Goal: Find specific page/section: Find specific page/section

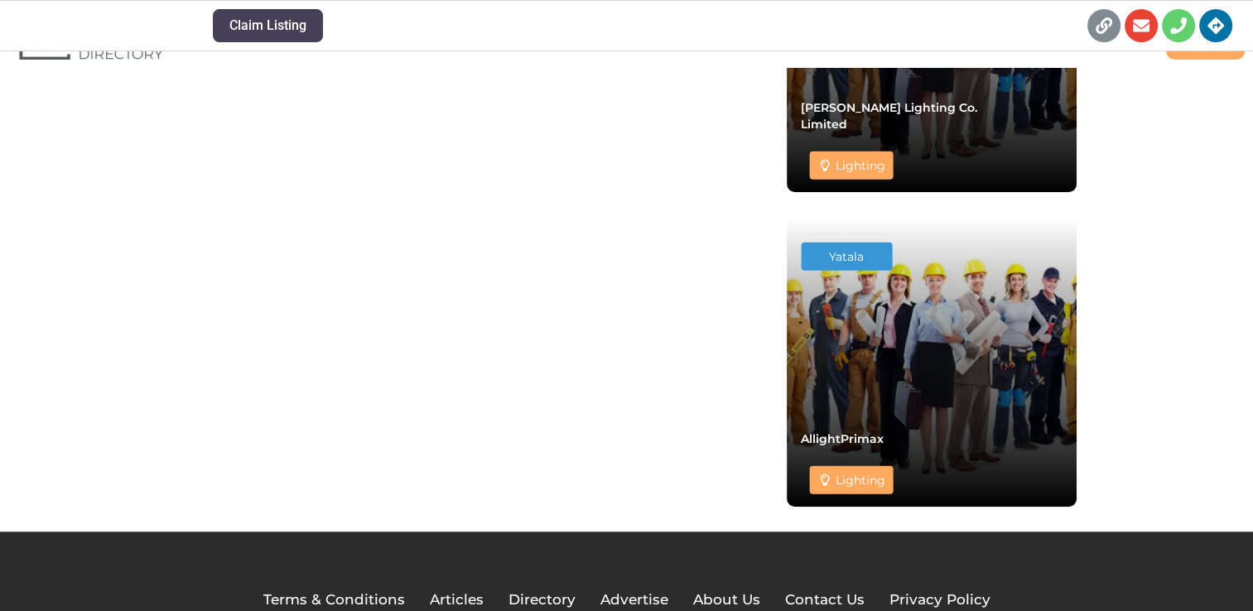
scroll to position [1253, 0]
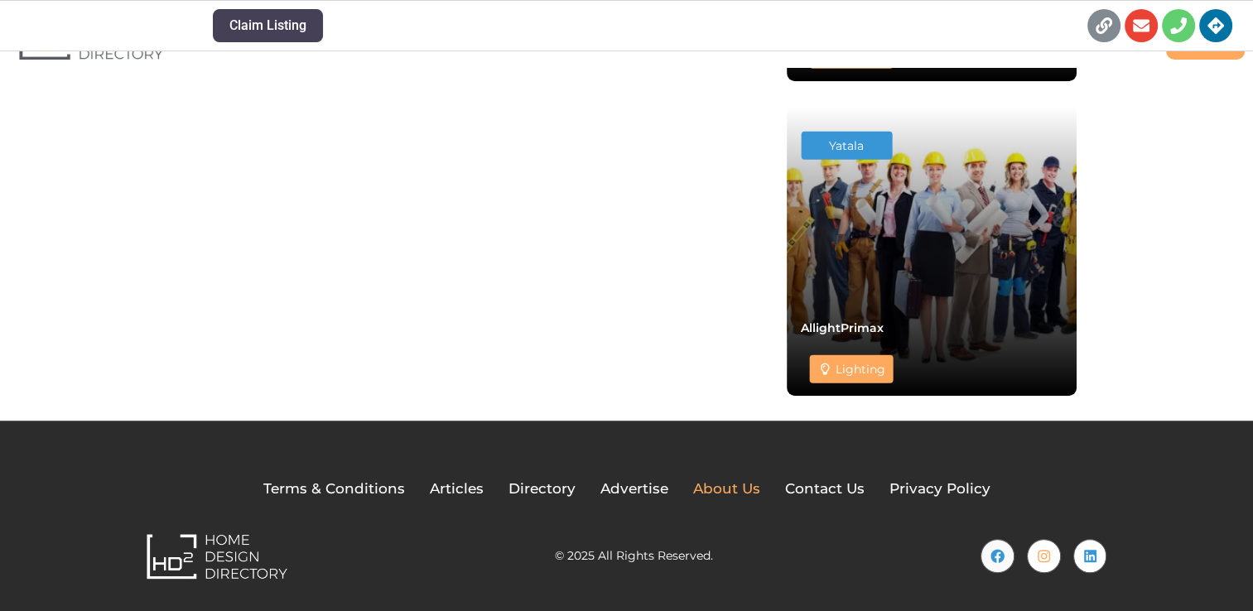
click at [722, 484] on span "About Us" at bounding box center [726, 490] width 67 height 22
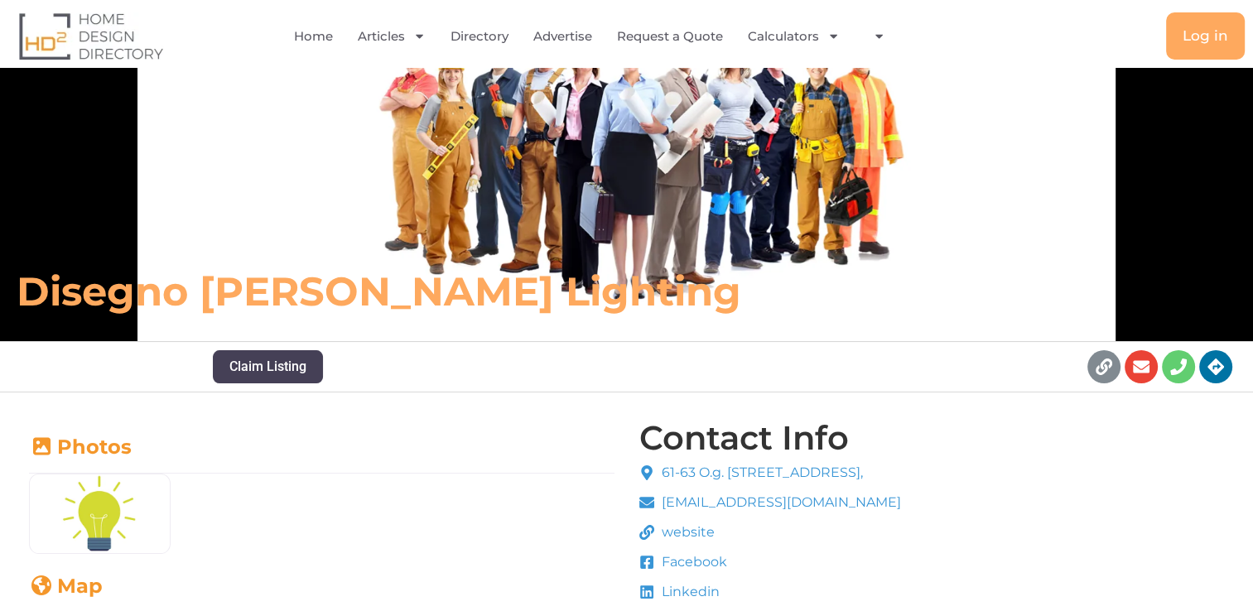
scroll to position [0, 0]
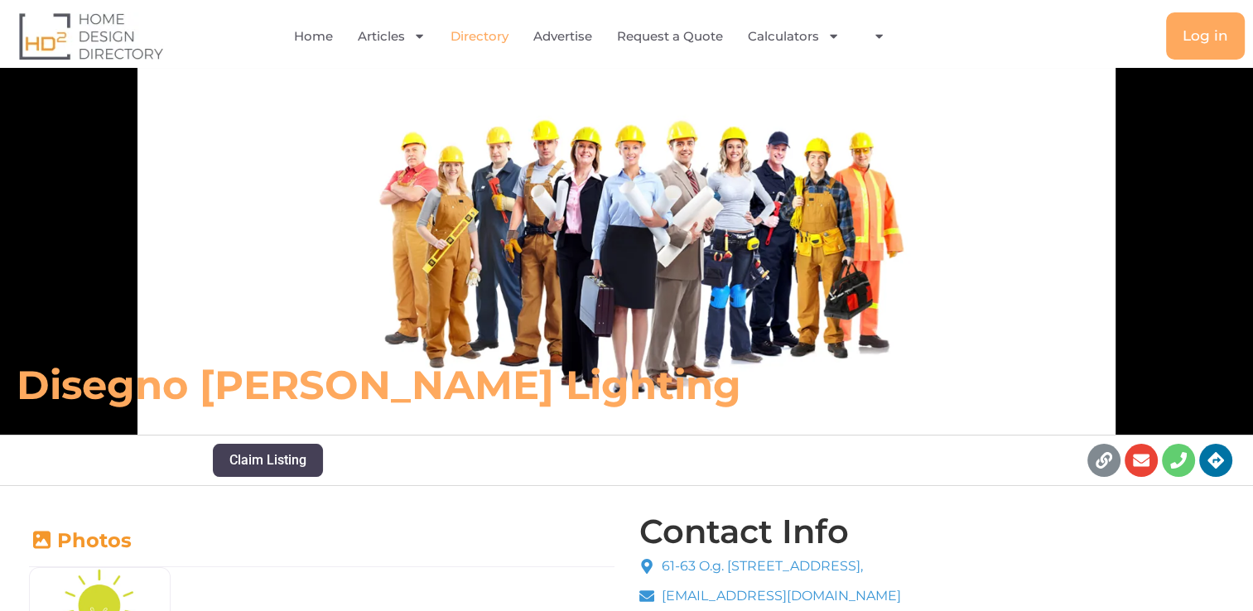
click at [480, 37] on link "Directory" at bounding box center [480, 36] width 58 height 38
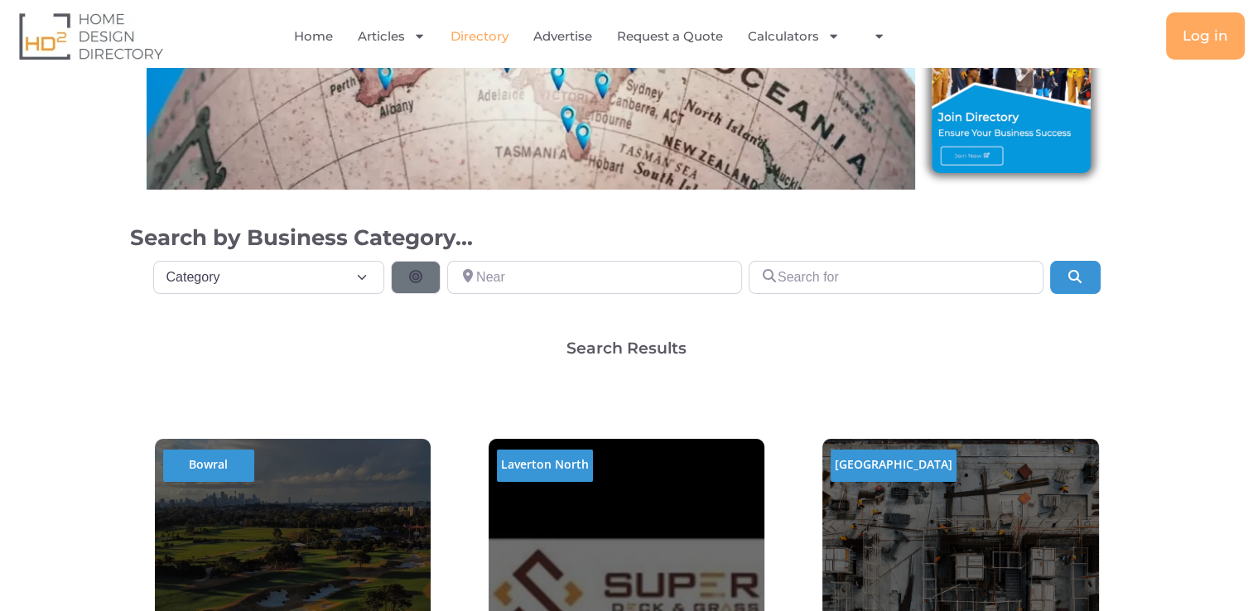
scroll to position [249, 0]
click at [367, 279] on select "Category Category Accounting Antenna Installation & Services Architects Bathroo…" at bounding box center [269, 277] width 232 height 33
select select "699"
click at [153, 261] on select "Category Category Accounting Antenna Installation & Services Architects Bathroo…" at bounding box center [269, 277] width 232 height 33
click at [1060, 282] on button "Search" at bounding box center [1075, 277] width 50 height 33
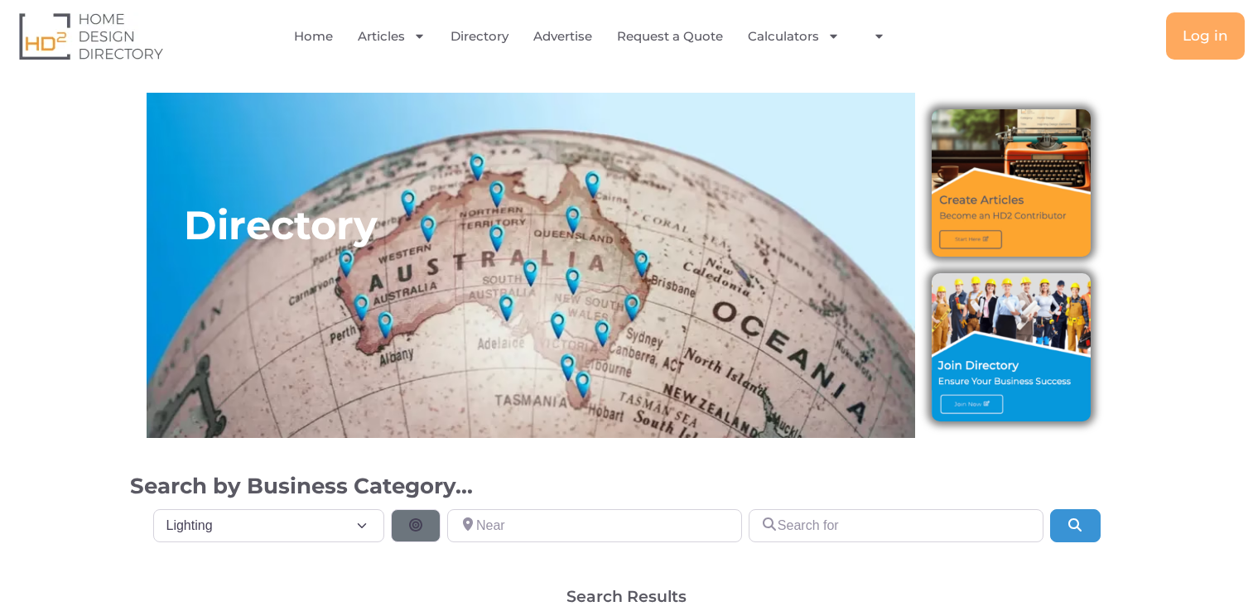
select select "699"
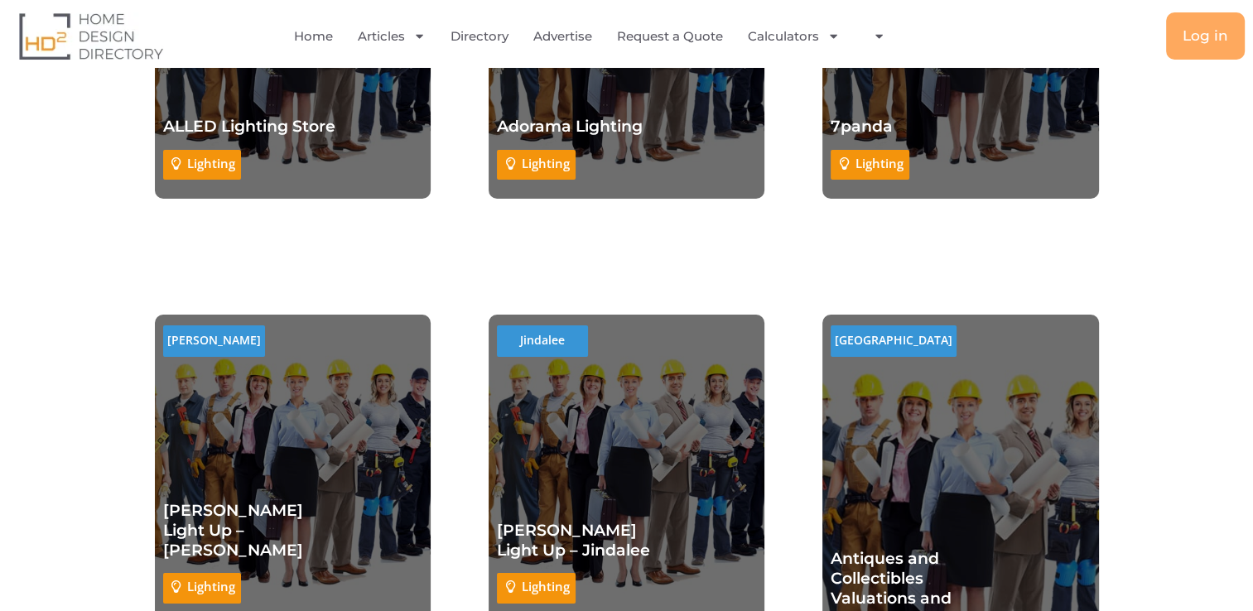
scroll to position [5799, 0]
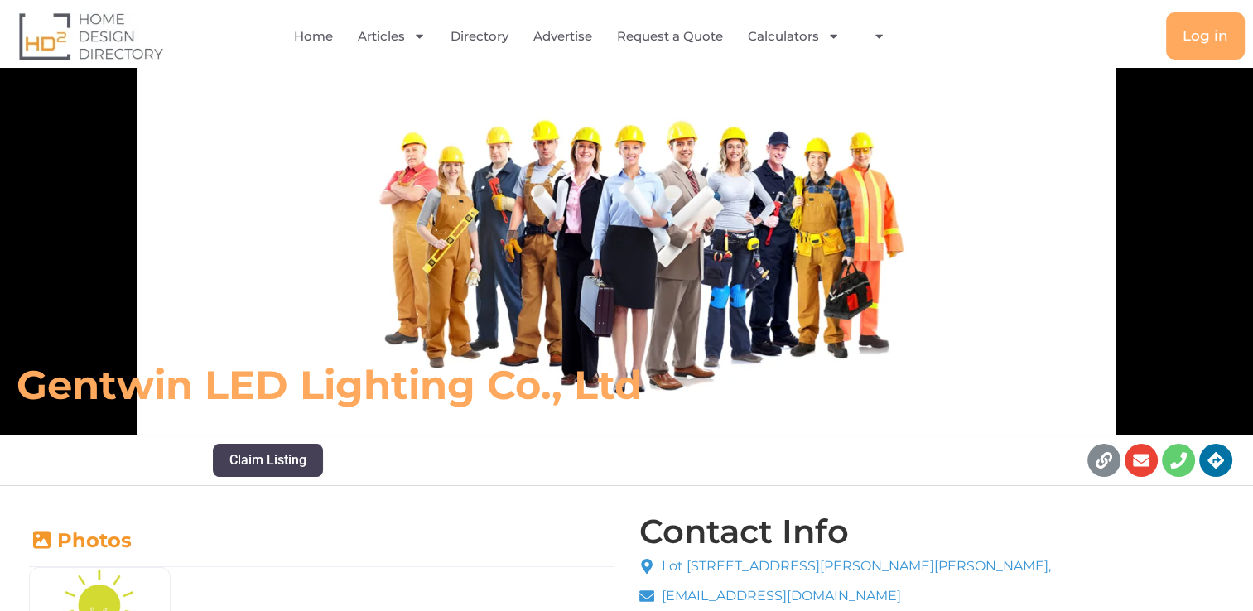
scroll to position [249, 0]
